Goal: Navigation & Orientation: Find specific page/section

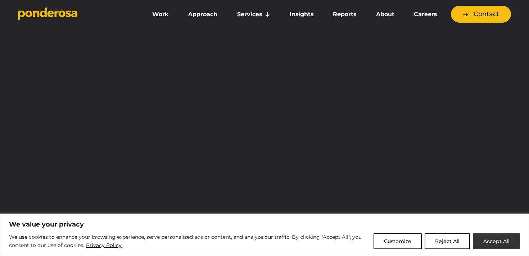
click at [488, 241] on button "Accept All" at bounding box center [496, 242] width 47 height 16
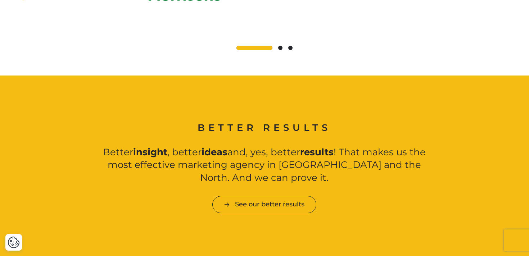
scroll to position [791, 0]
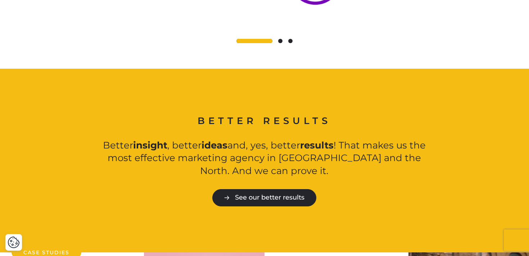
click at [255, 189] on link "See our better results" at bounding box center [264, 197] width 104 height 17
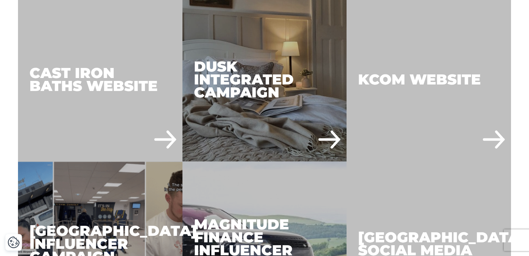
scroll to position [742, 0]
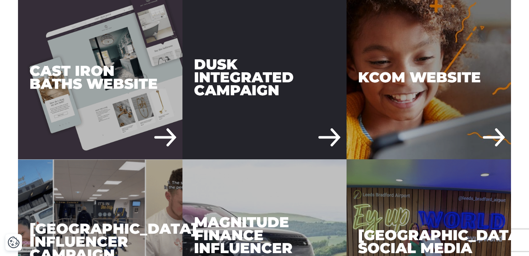
click at [266, 94] on div "DUSK Integrated Campaign" at bounding box center [265, 77] width 165 height 165
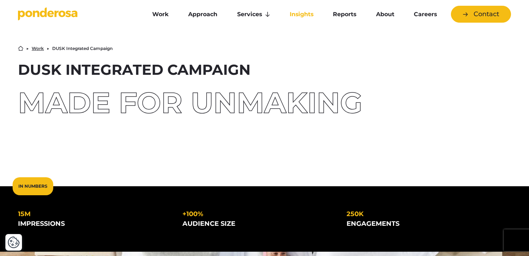
click at [309, 14] on link "Insights" at bounding box center [302, 14] width 40 height 15
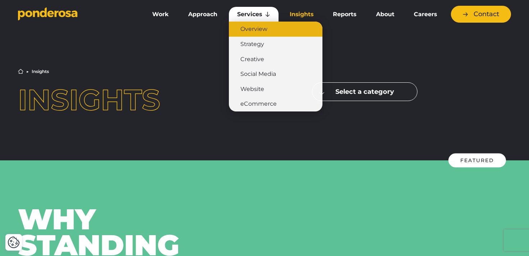
click at [255, 27] on link "Overview" at bounding box center [276, 29] width 94 height 15
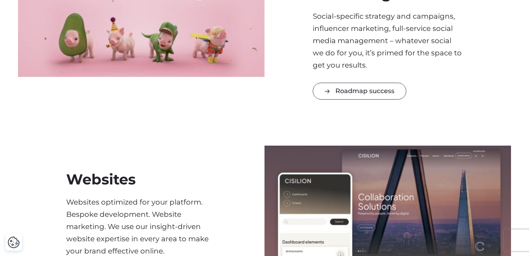
scroll to position [699, 0]
